Goal: Transaction & Acquisition: Purchase product/service

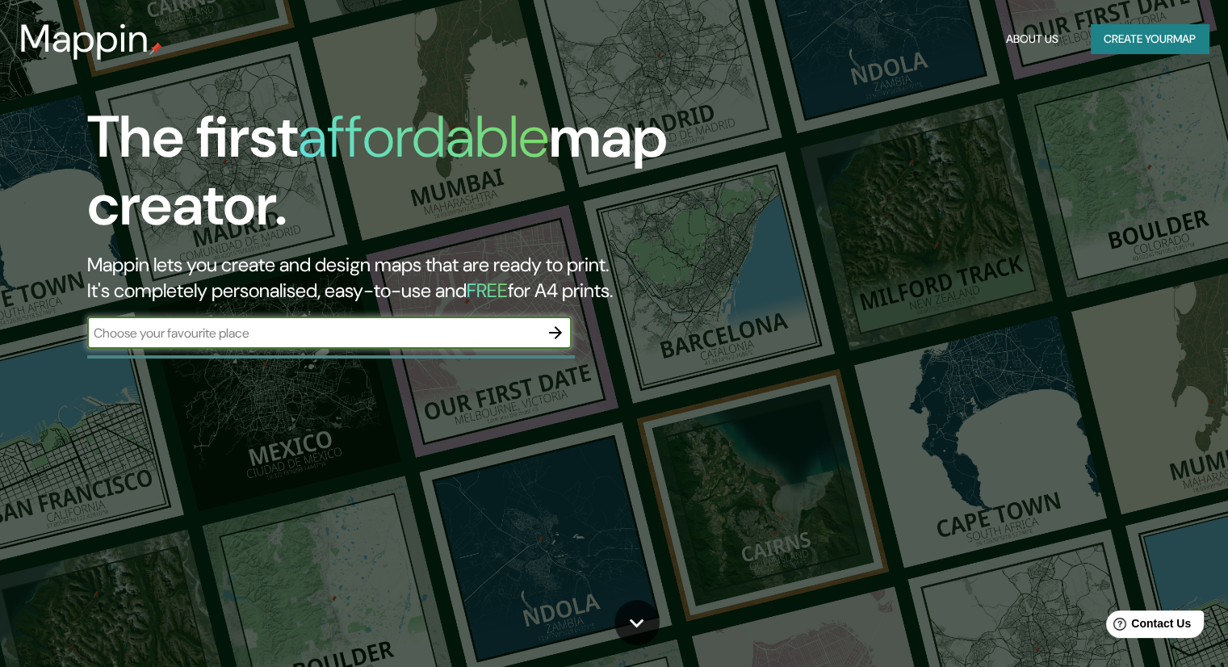
click at [271, 330] on input "text" at bounding box center [313, 333] width 452 height 19
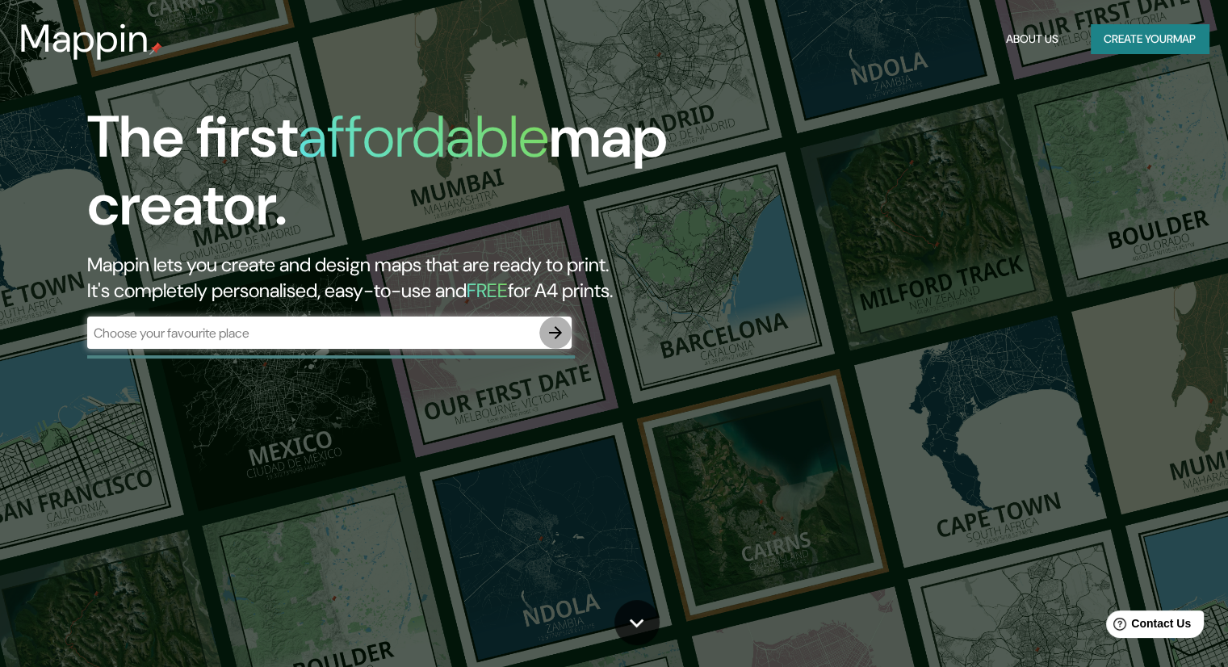
click at [549, 333] on icon "button" at bounding box center [555, 332] width 19 height 19
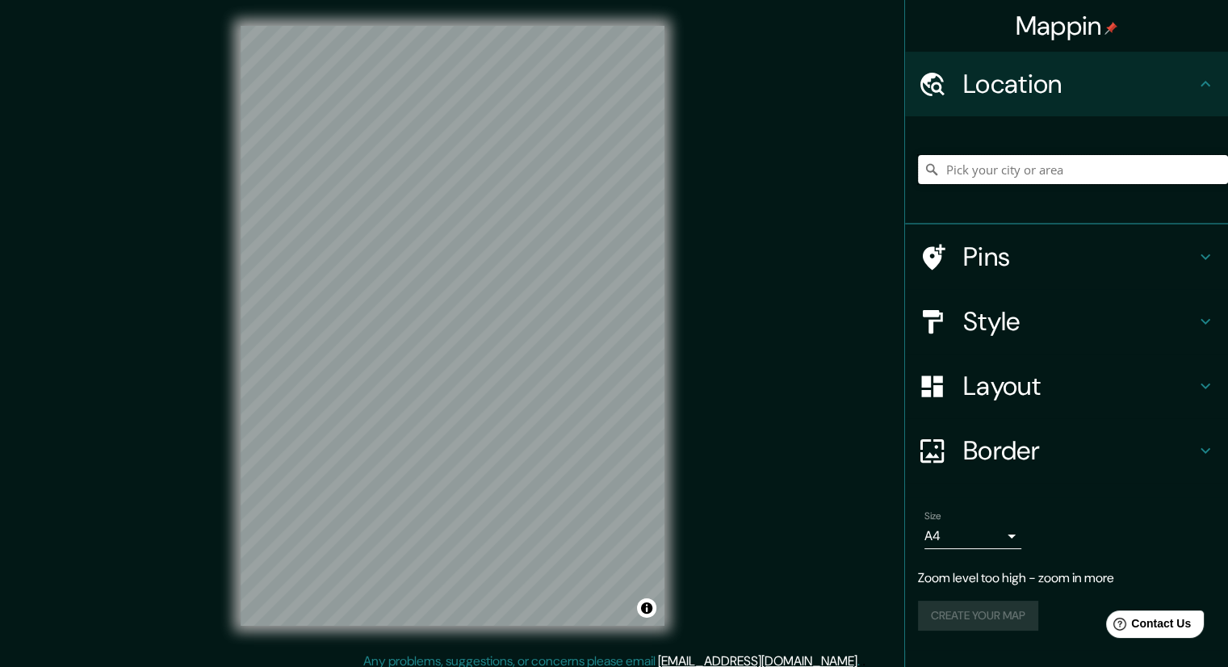
click at [1070, 155] on input "Pick your city or area" at bounding box center [1073, 169] width 310 height 29
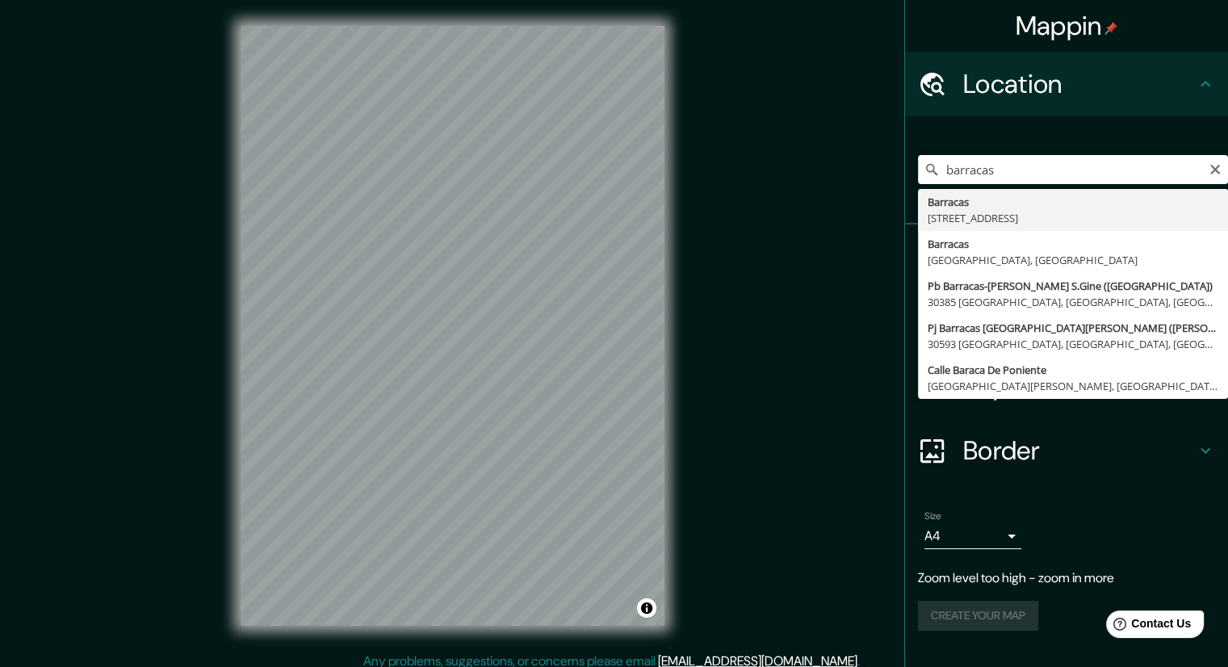
type input "[STREET_ADDRESS]"
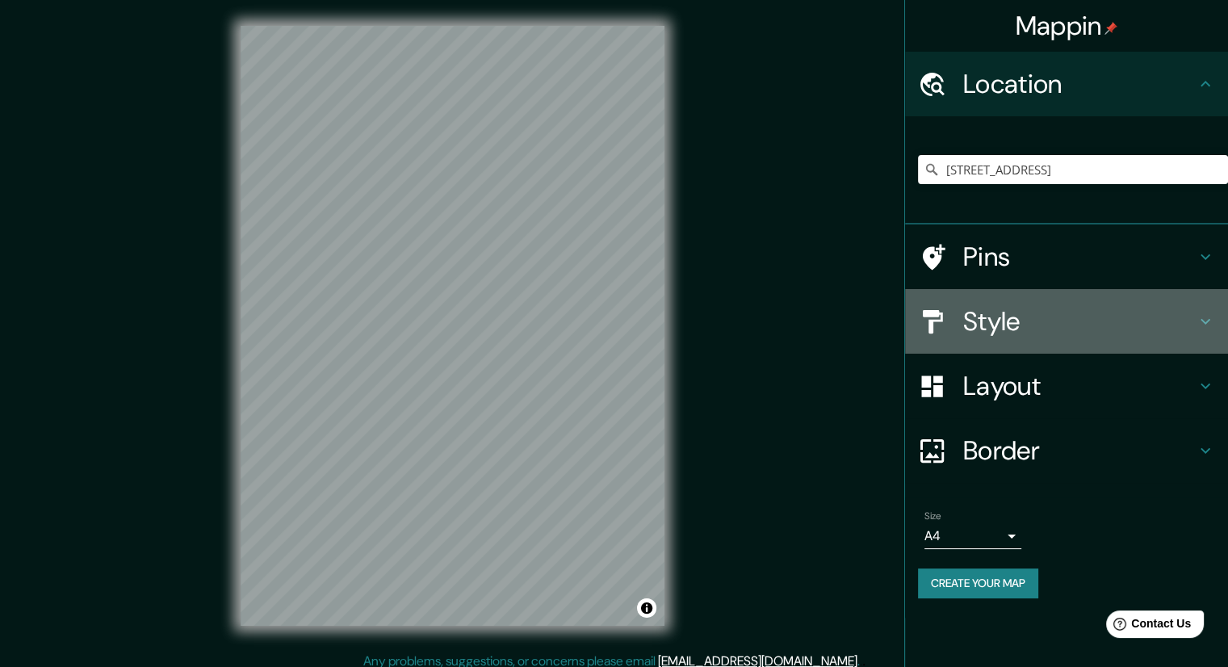
click at [1081, 324] on h4 "Style" at bounding box center [1079, 321] width 232 height 32
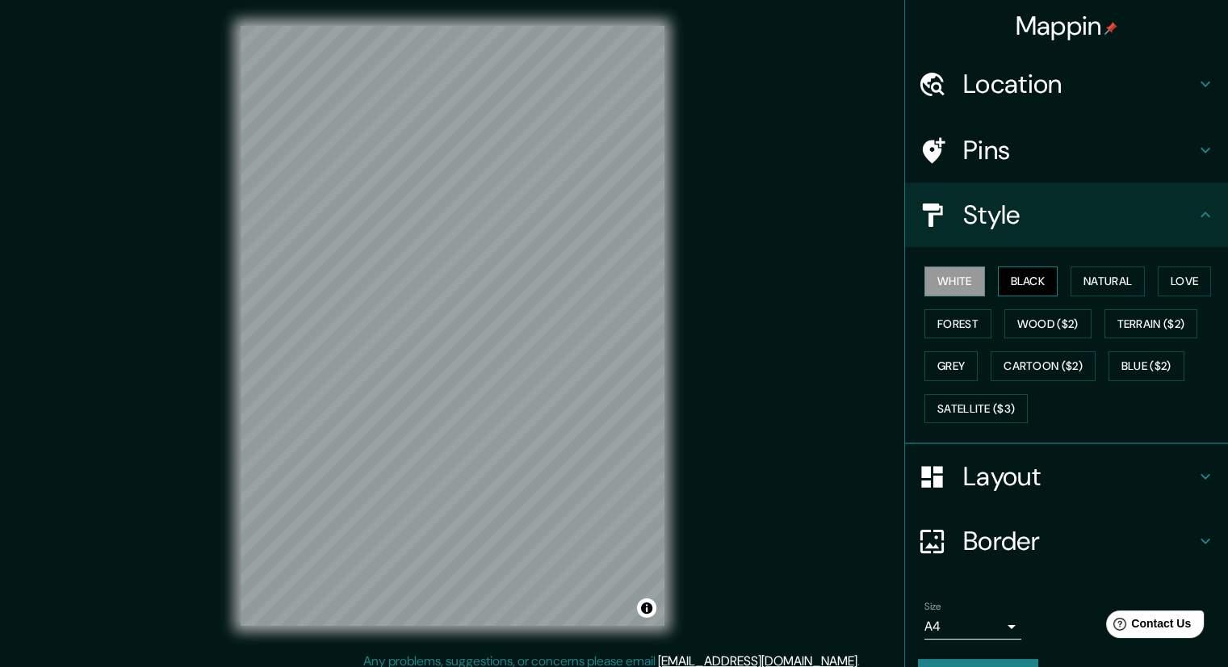
click at [1014, 282] on button "Black" at bounding box center [1028, 281] width 61 height 30
click at [965, 275] on button "White" at bounding box center [954, 281] width 61 height 30
click at [1074, 274] on button "Natural" at bounding box center [1107, 281] width 74 height 30
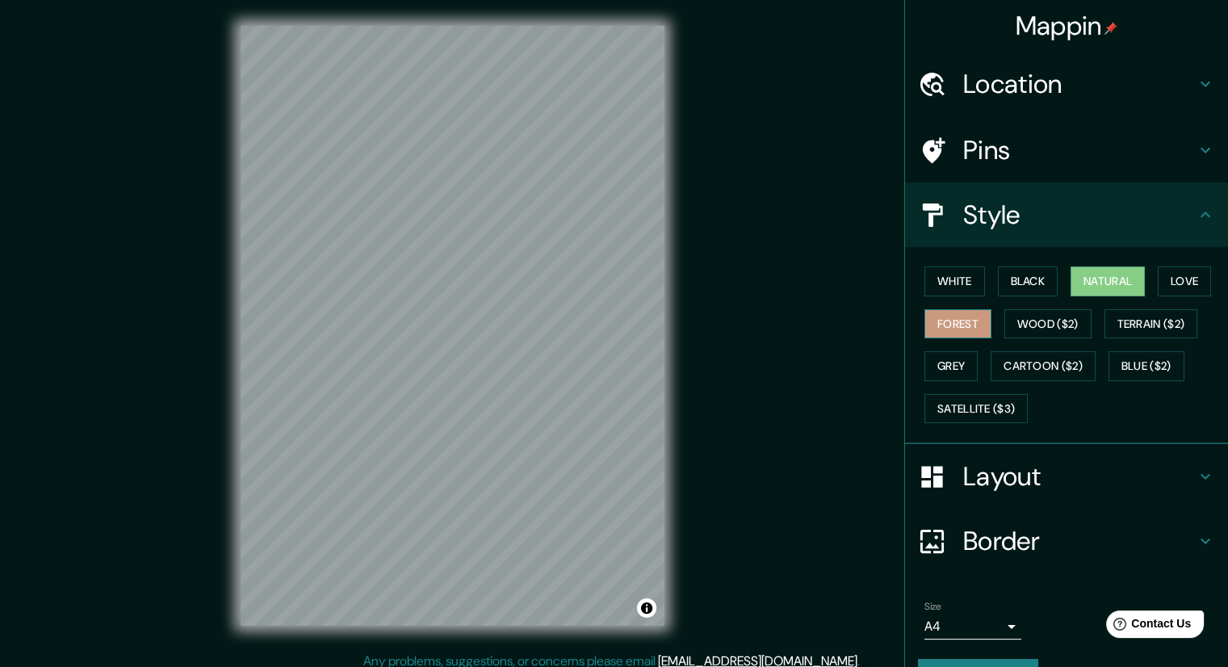
click at [932, 321] on button "Forest" at bounding box center [957, 324] width 67 height 30
click at [1170, 281] on button "Love" at bounding box center [1184, 281] width 53 height 30
click at [1116, 282] on button "Natural" at bounding box center [1107, 281] width 74 height 30
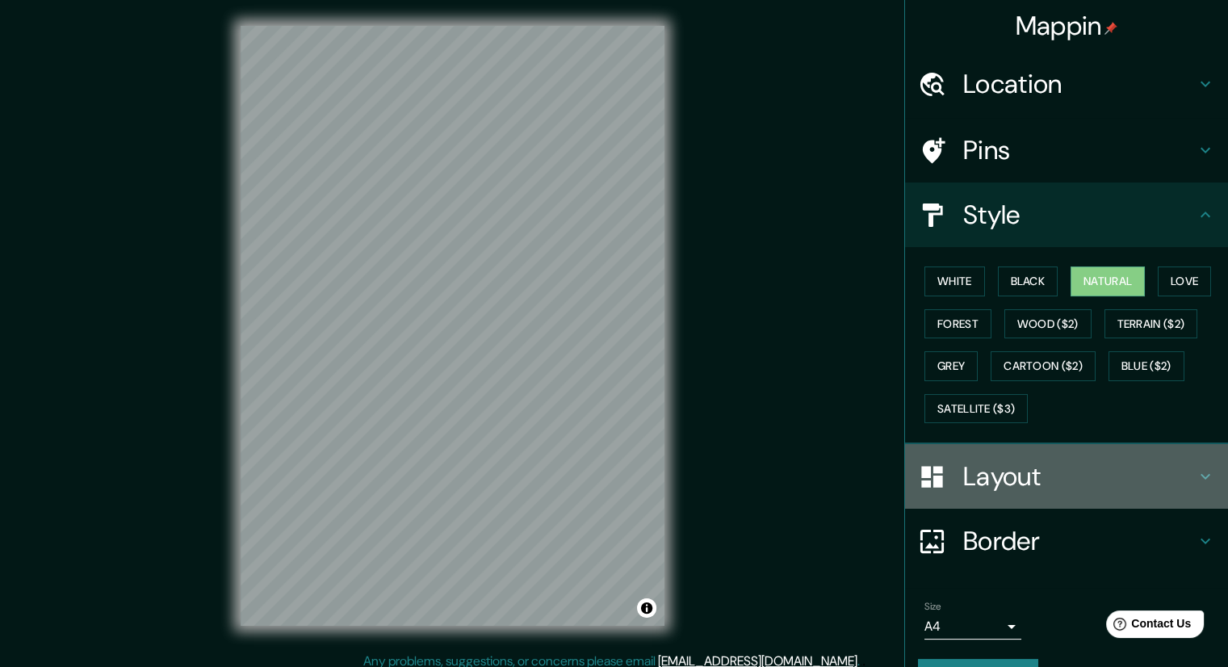
click at [1086, 466] on h4 "Layout" at bounding box center [1079, 476] width 232 height 32
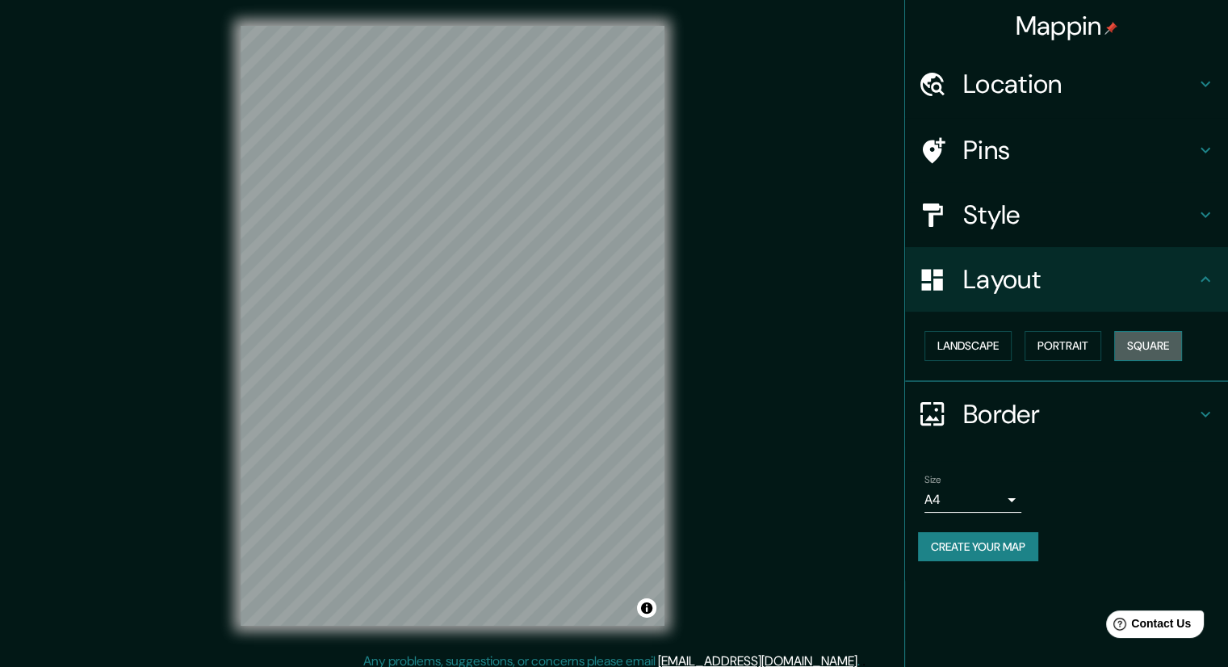
click at [1153, 340] on button "Square" at bounding box center [1148, 346] width 68 height 30
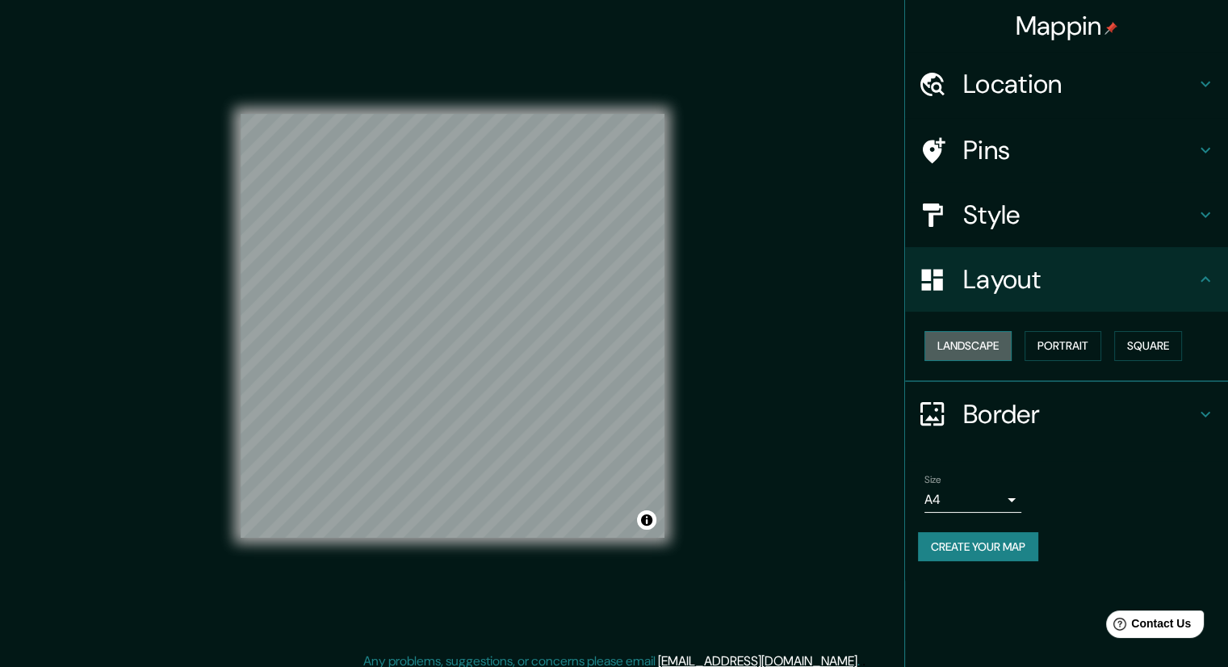
click at [963, 339] on button "Landscape" at bounding box center [967, 346] width 87 height 30
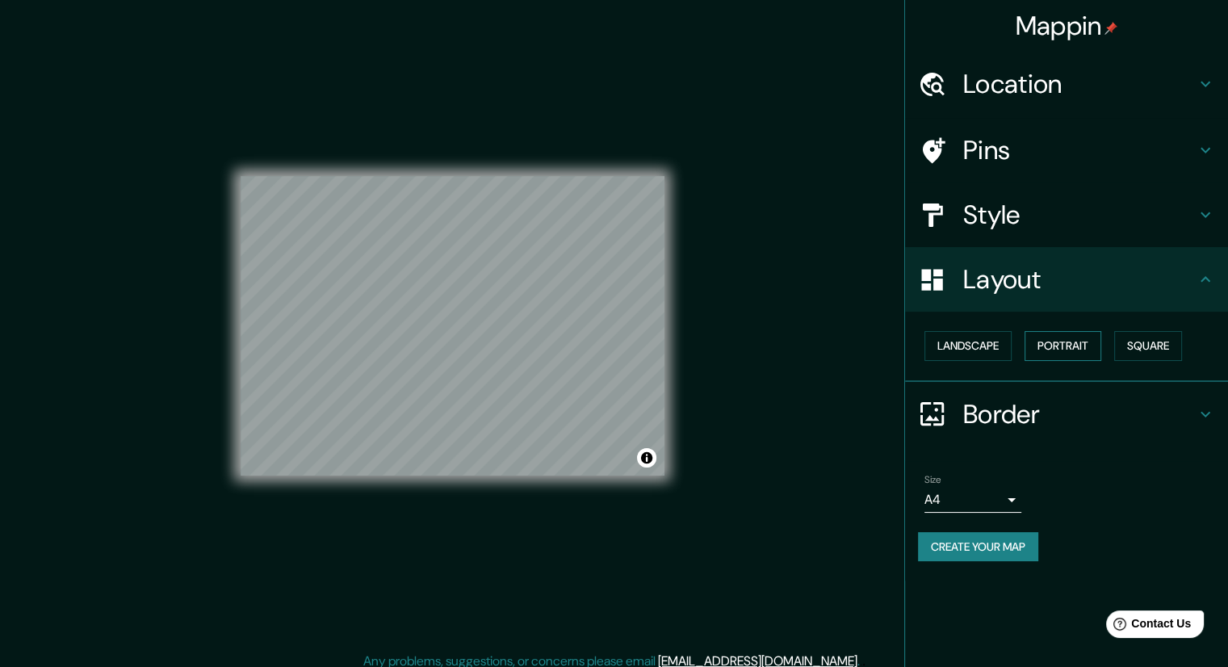
click at [1051, 343] on button "Portrait" at bounding box center [1062, 346] width 77 height 30
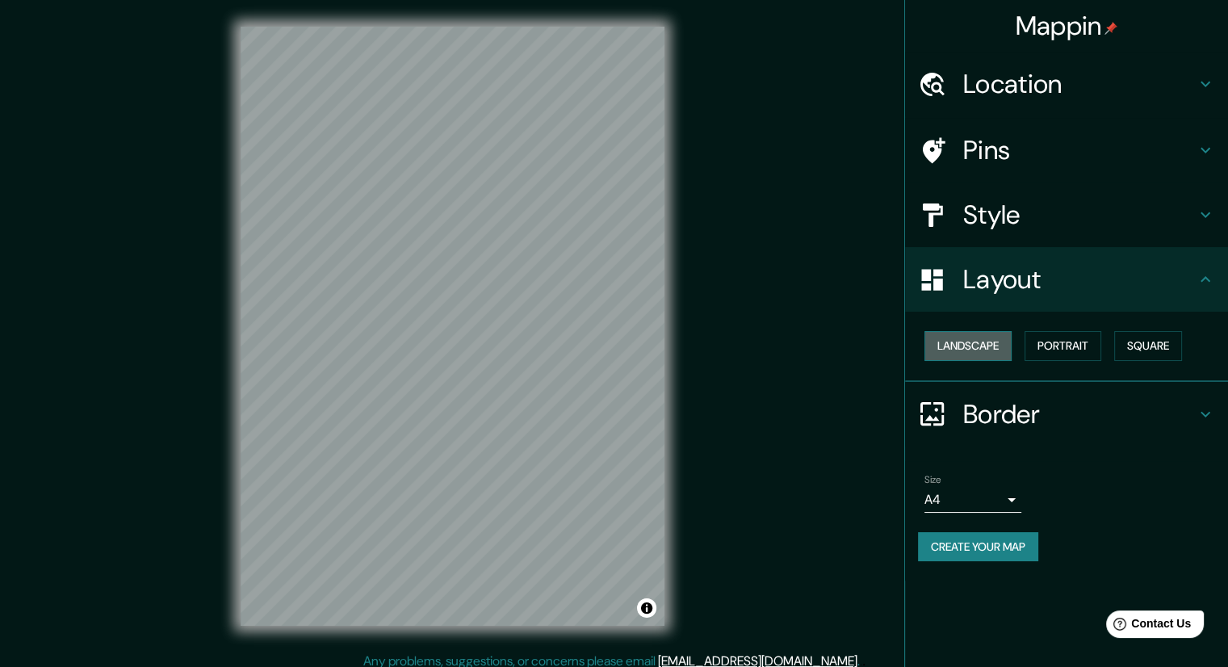
click at [988, 354] on button "Landscape" at bounding box center [967, 346] width 87 height 30
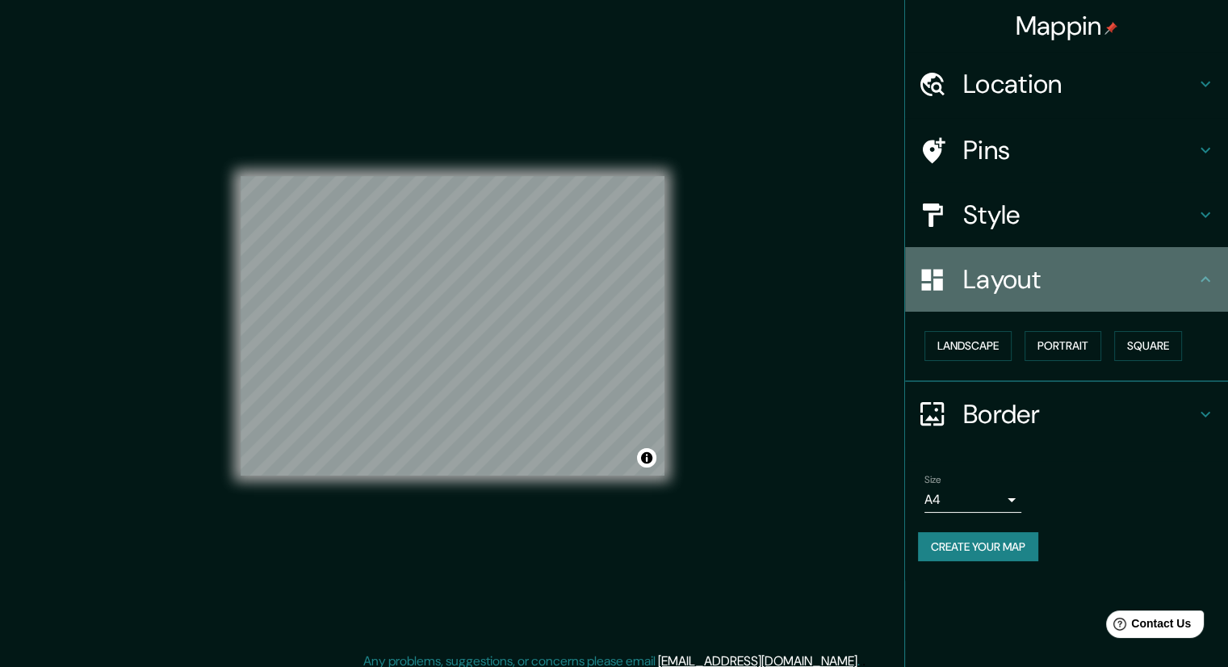
click at [1204, 278] on icon at bounding box center [1204, 279] width 19 height 19
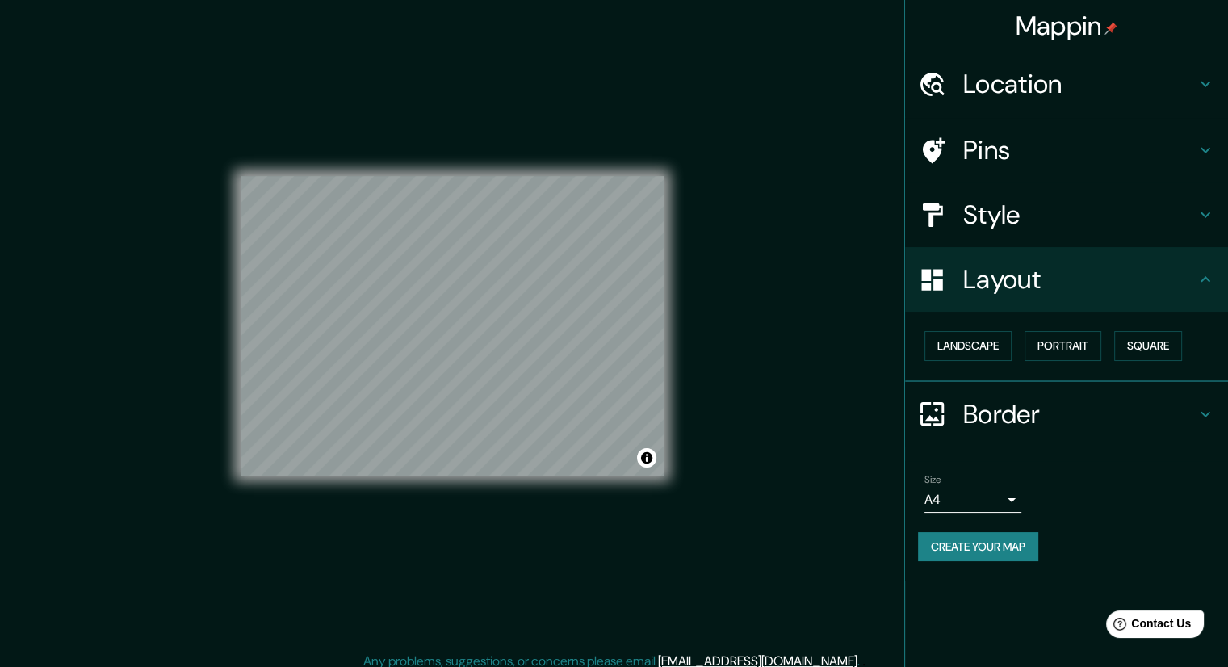
click at [1117, 417] on h4 "Border" at bounding box center [1079, 414] width 232 height 32
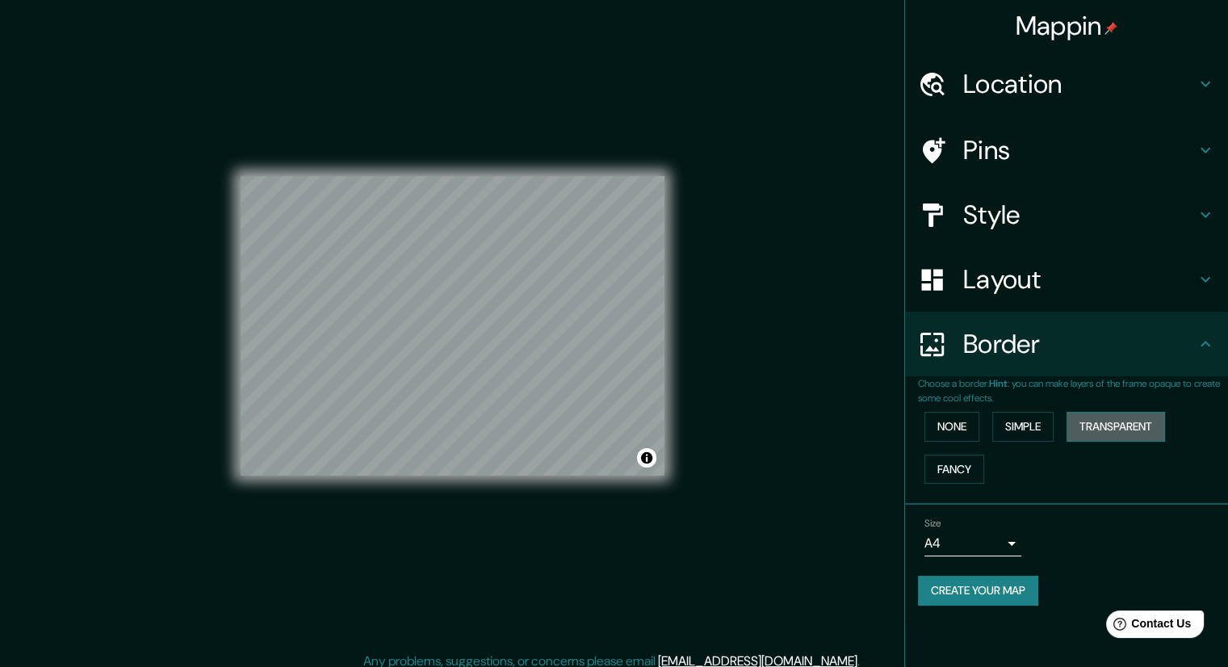
click at [1101, 417] on button "Transparent" at bounding box center [1115, 427] width 98 height 30
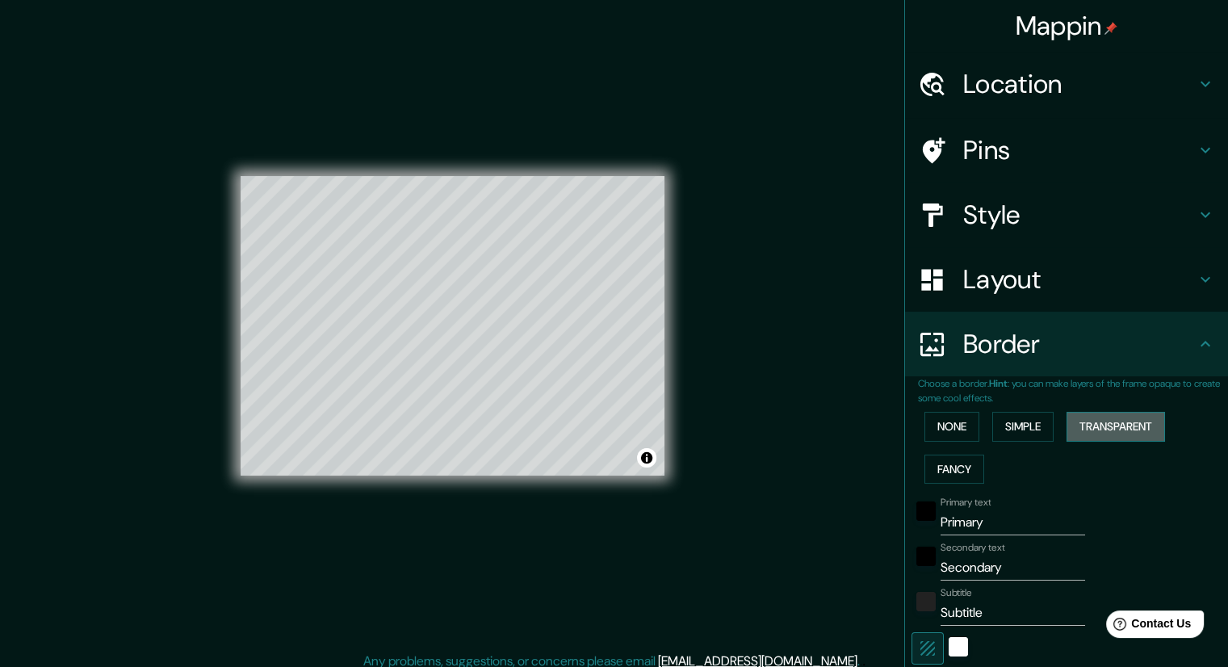
click at [1107, 417] on button "Transparent" at bounding box center [1115, 427] width 98 height 30
click at [926, 424] on button "None" at bounding box center [951, 427] width 55 height 30
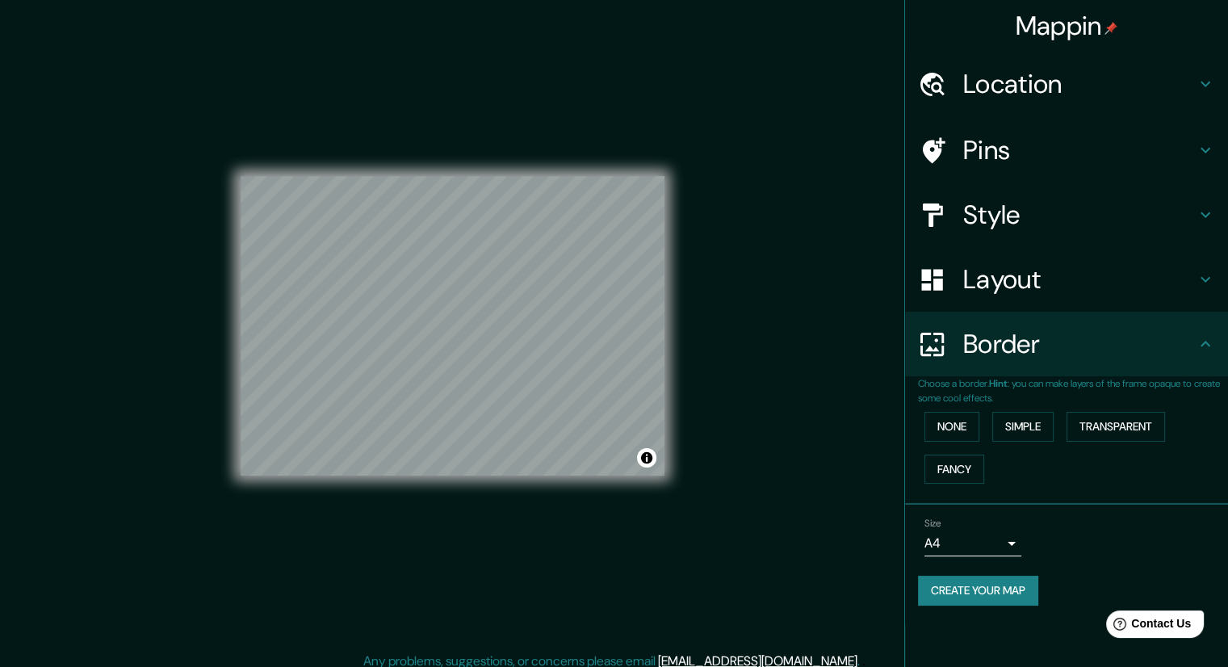
click at [1188, 345] on h4 "Border" at bounding box center [1079, 344] width 232 height 32
click at [1212, 346] on icon at bounding box center [1204, 343] width 19 height 19
click at [977, 546] on body "Mappin Location [STREET_ADDRESS] Pins Style Layout Border Choose a border. Hint…" at bounding box center [614, 333] width 1228 height 667
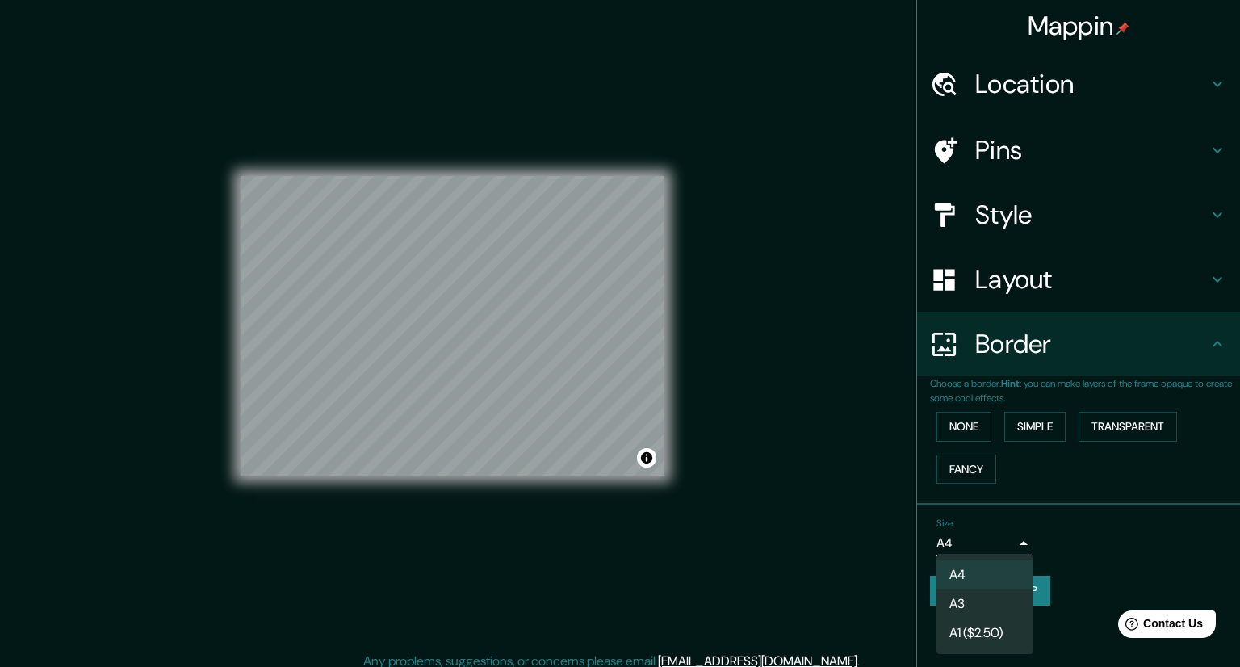
click at [1111, 521] on div at bounding box center [620, 333] width 1240 height 667
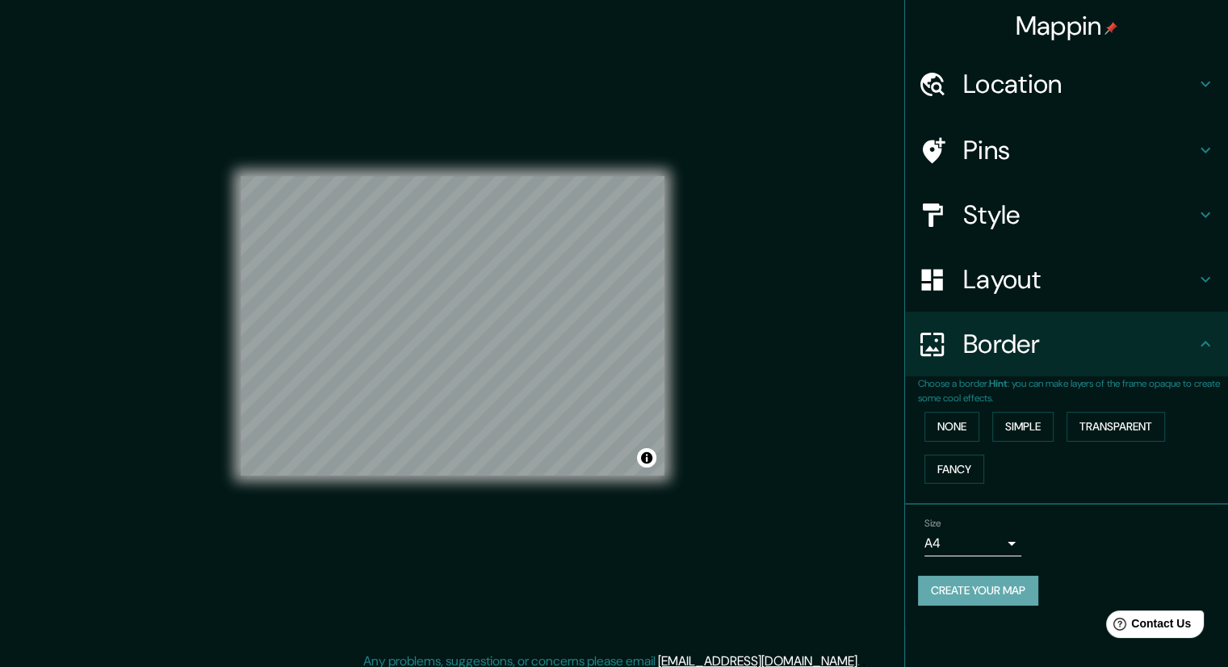
click at [990, 589] on button "Create your map" at bounding box center [978, 591] width 120 height 30
drag, startPoint x: 981, startPoint y: 595, endPoint x: 1139, endPoint y: 558, distance: 162.5
click at [1168, 556] on div "Size A4 single" at bounding box center [1066, 537] width 297 height 52
click at [978, 581] on button "Create your map" at bounding box center [978, 591] width 120 height 30
click at [793, 30] on div "Mappin Location [STREET_ADDRESS] Pins Style Layout Border Choose a border. Hint…" at bounding box center [614, 338] width 1228 height 677
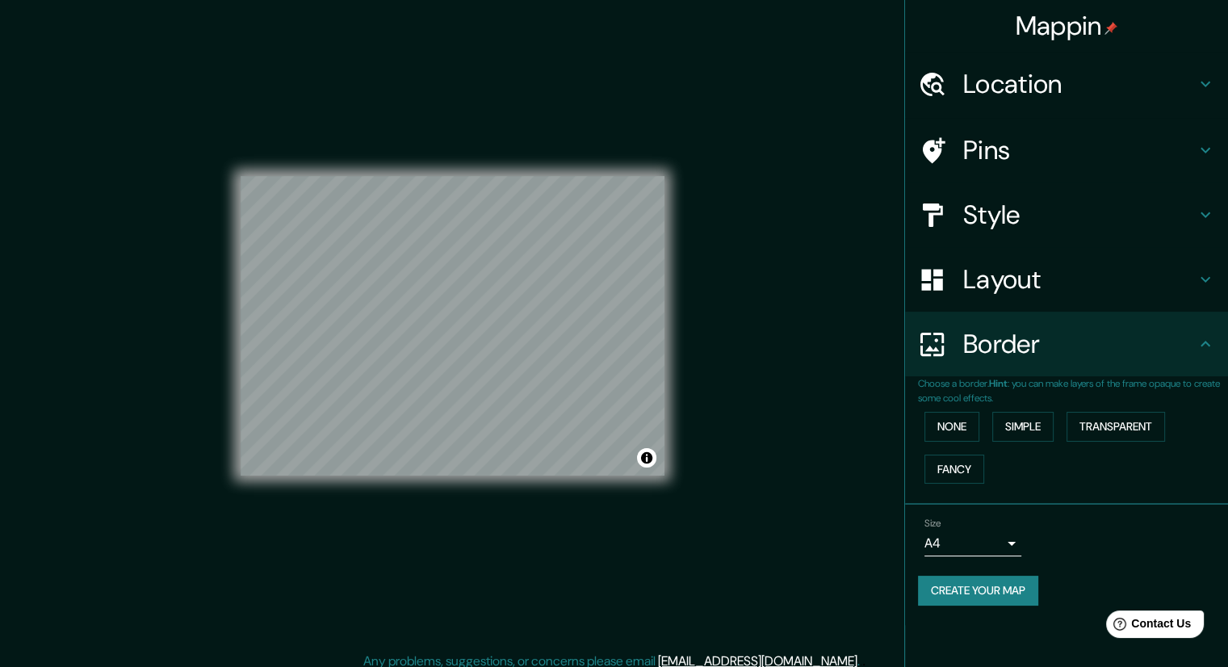
click at [49, 330] on div "Mappin Location [STREET_ADDRESS] Pins Style Layout Border Choose a border. Hint…" at bounding box center [614, 338] width 1228 height 677
click at [998, 588] on button "Create your map" at bounding box center [978, 591] width 120 height 30
click at [969, 585] on button "Create your map" at bounding box center [978, 591] width 120 height 30
click at [1111, 208] on h4 "Style" at bounding box center [1079, 215] width 232 height 32
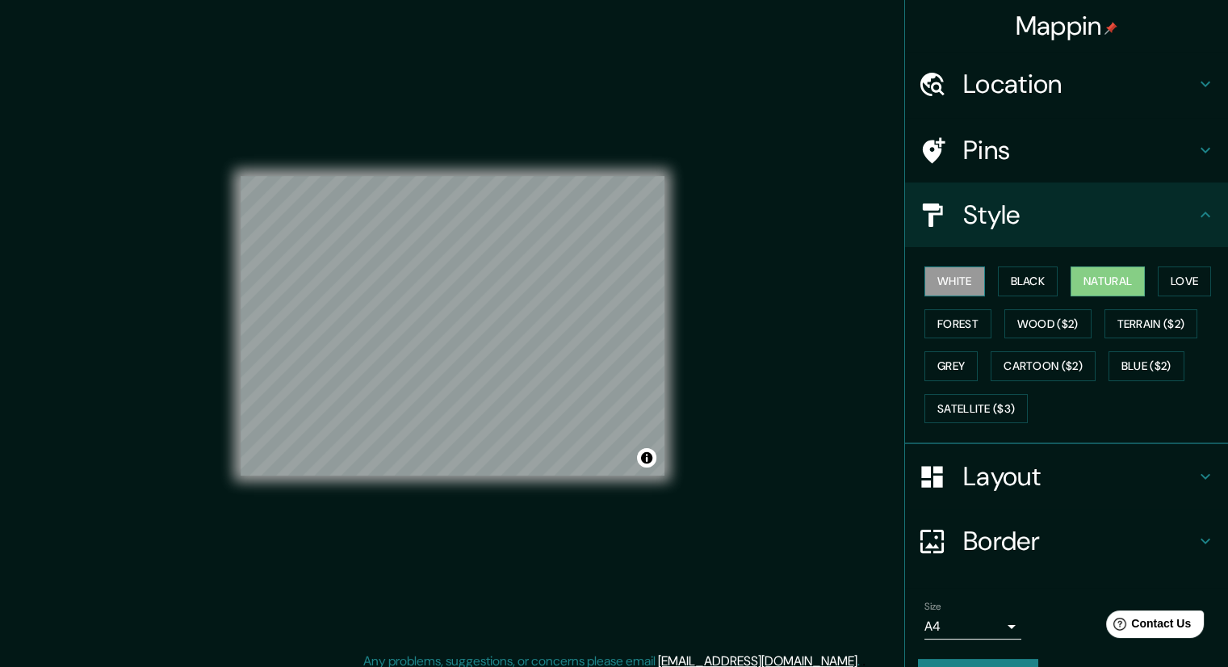
click at [957, 285] on button "White" at bounding box center [954, 281] width 61 height 30
click at [1012, 271] on button "Black" at bounding box center [1028, 281] width 61 height 30
click at [967, 275] on button "White" at bounding box center [954, 281] width 61 height 30
click at [811, 350] on div "Mappin Location [STREET_ADDRESS] Pins Style White Black Natural Love Forest Woo…" at bounding box center [614, 338] width 1228 height 677
click at [929, 311] on button "Forest" at bounding box center [957, 324] width 67 height 30
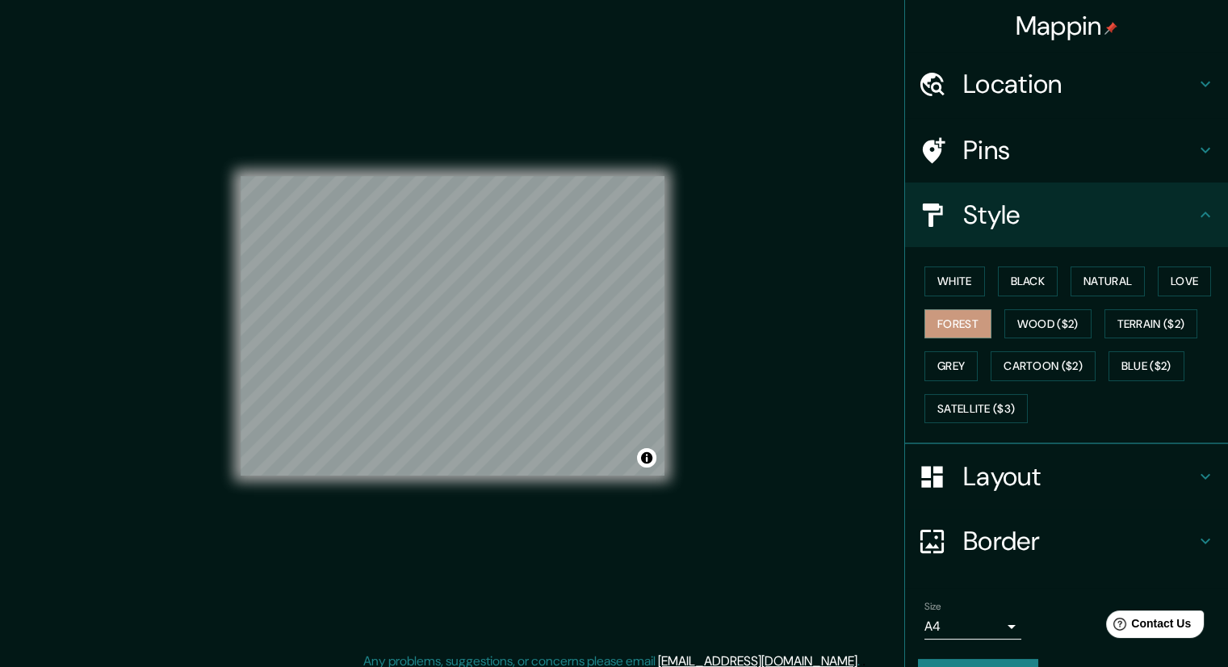
click at [763, 316] on div "Mappin Location [STREET_ADDRESS] Pins Style White Black Natural Love Forest Woo…" at bounding box center [614, 338] width 1228 height 677
click at [1172, 285] on button "Love" at bounding box center [1184, 281] width 53 height 30
click at [946, 329] on button "Forest" at bounding box center [957, 324] width 67 height 30
click at [791, 316] on div "Mappin Location [STREET_ADDRESS] Pins Style White Black Natural Love Forest Woo…" at bounding box center [614, 338] width 1228 height 677
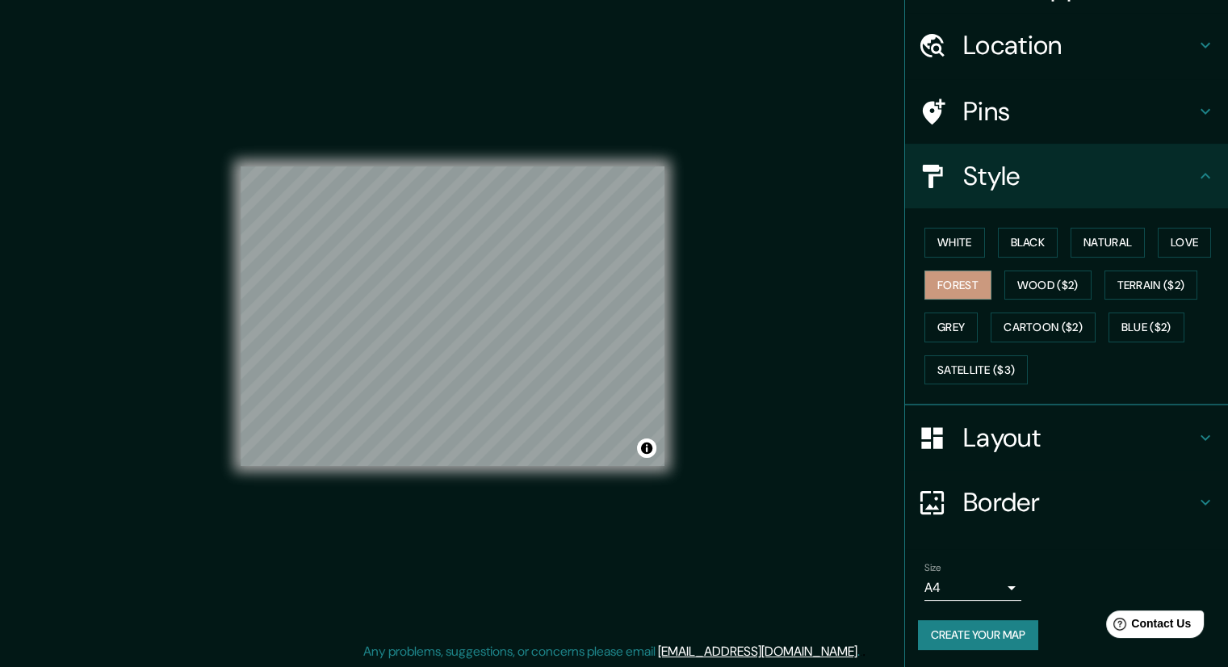
scroll to position [10, 0]
click at [980, 630] on button "Create your map" at bounding box center [978, 635] width 120 height 30
click at [650, 450] on button "Toggle attribution" at bounding box center [646, 447] width 19 height 19
click at [649, 450] on button "Toggle attribution" at bounding box center [646, 447] width 19 height 19
click at [999, 626] on button "Create your map" at bounding box center [978, 635] width 120 height 30
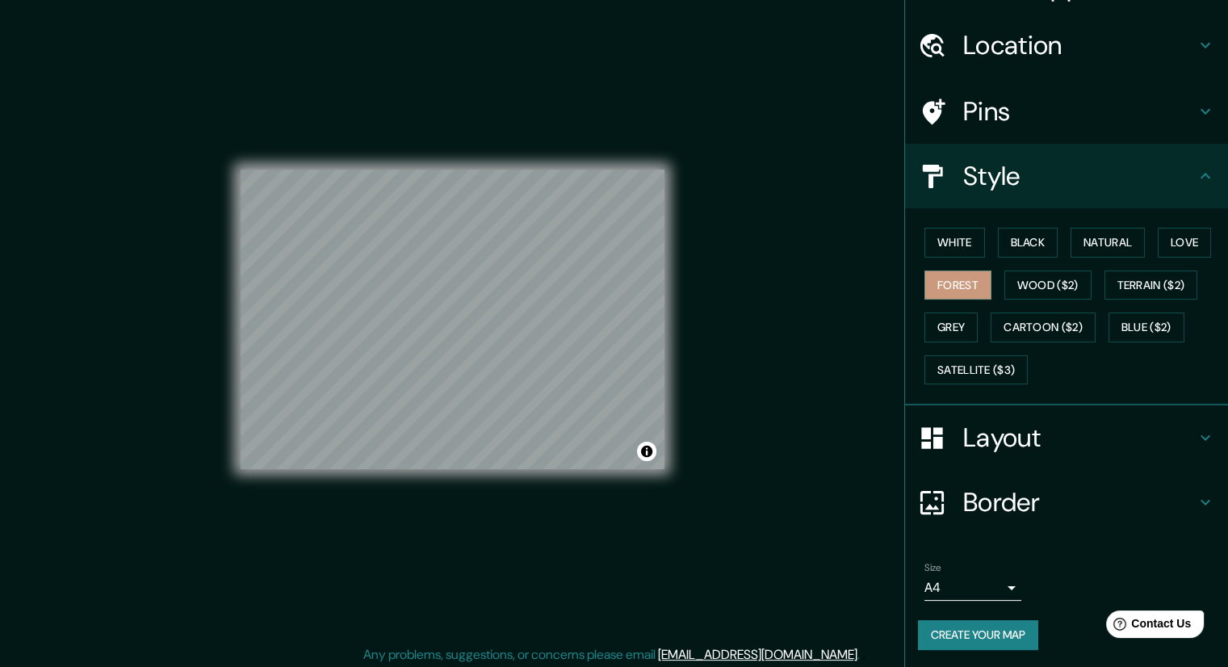
scroll to position [0, 0]
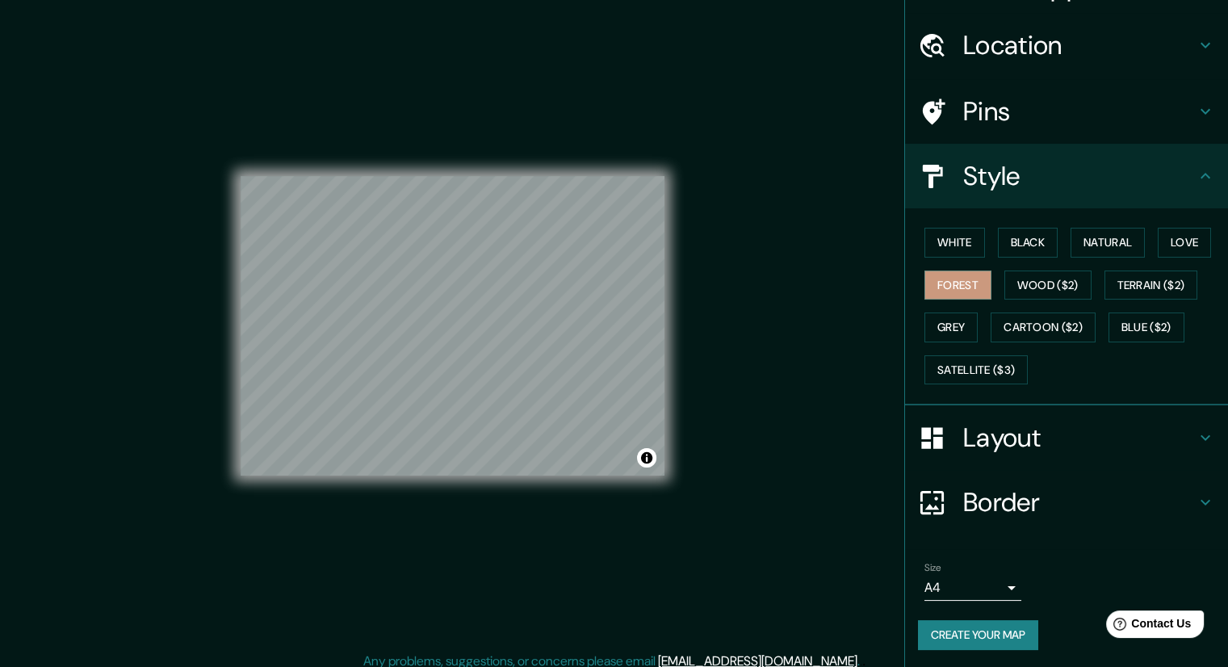
click at [1007, 639] on button "Create your map" at bounding box center [978, 635] width 120 height 30
click at [739, 363] on div "Mappin Location [STREET_ADDRESS] Pins Style White Black Natural Love Forest Woo…" at bounding box center [614, 338] width 1228 height 677
